Goal: Task Accomplishment & Management: Use online tool/utility

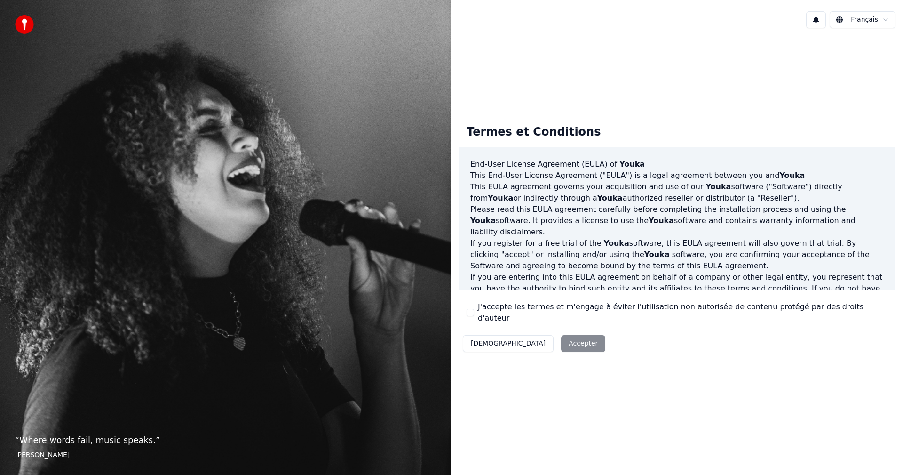
click at [476, 313] on div "J'accepte les termes et m'engage à éviter l'utilisation non autorisée de conten…" at bounding box center [678, 312] width 422 height 23
click at [473, 313] on button "J'accepte les termes et m'engage à éviter l'utilisation non autorisée de conten…" at bounding box center [471, 313] width 8 height 8
click at [561, 338] on button "Accepter" at bounding box center [583, 343] width 44 height 17
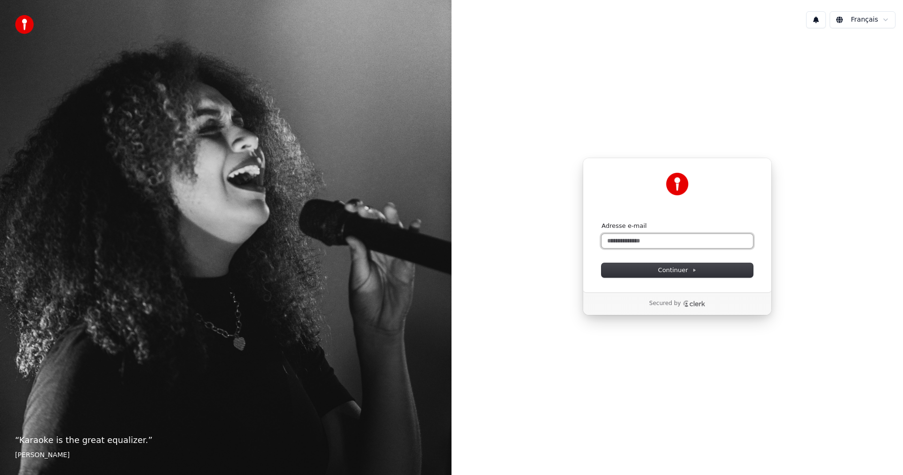
click at [622, 242] on input "Adresse e-mail" at bounding box center [678, 241] width 152 height 14
type input "*"
click at [651, 272] on button "Continuer" at bounding box center [678, 270] width 152 height 14
type input "**********"
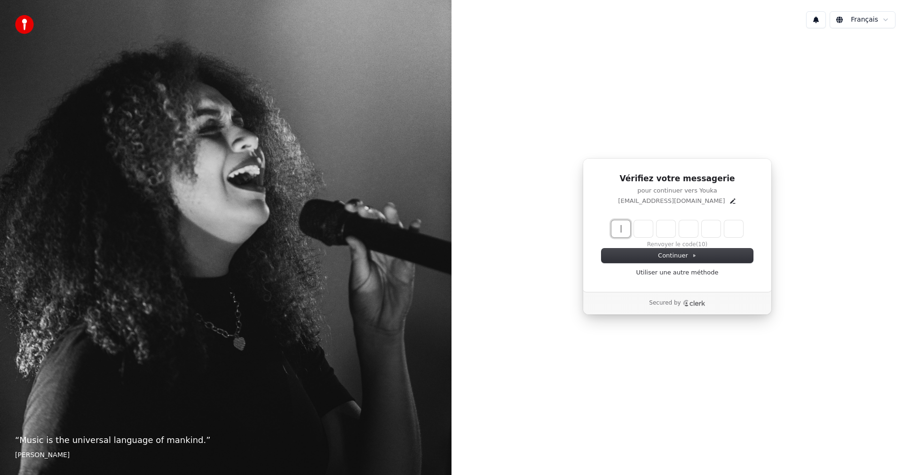
click at [619, 223] on input "Enter verification code" at bounding box center [687, 228] width 151 height 17
type input "******"
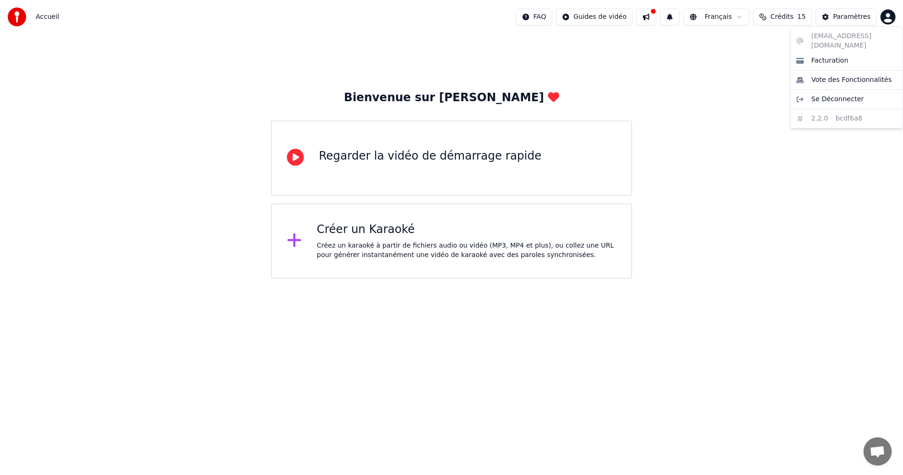
click at [892, 16] on html "Accueil FAQ Guides de vidéo Français Crédits 15 Paramètres Bienvenue sur Youka …" at bounding box center [451, 139] width 903 height 279
click at [780, 241] on html "Accueil FAQ Guides de vidéo Français Crédits 15 Paramètres Bienvenue sur Youka …" at bounding box center [451, 139] width 903 height 279
click at [408, 235] on div "Créer un Karaoké" at bounding box center [467, 229] width 300 height 15
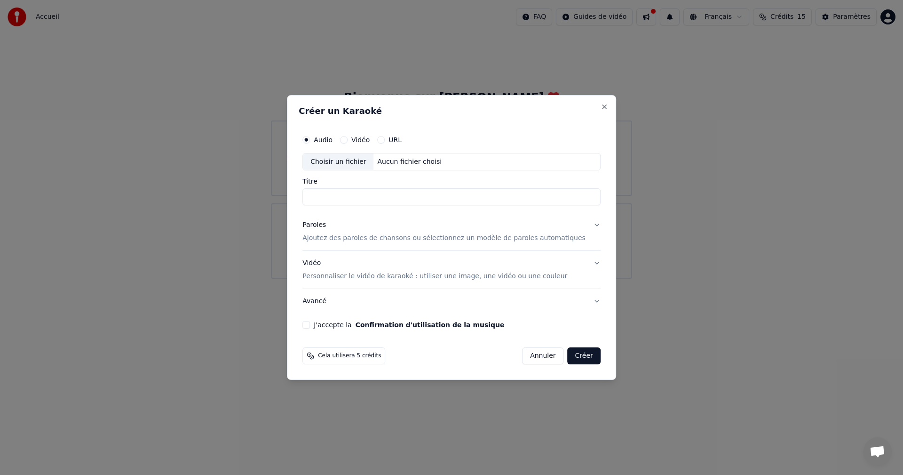
click at [522, 356] on button "Annuler" at bounding box center [542, 355] width 41 height 17
